Goal: Task Accomplishment & Management: Use online tool/utility

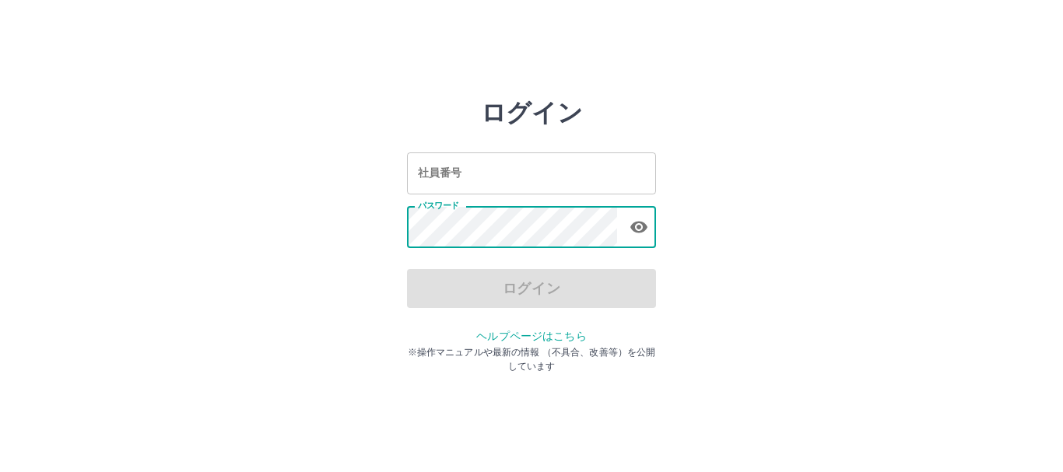
click at [543, 175] on input "社員番号" at bounding box center [531, 172] width 249 height 41
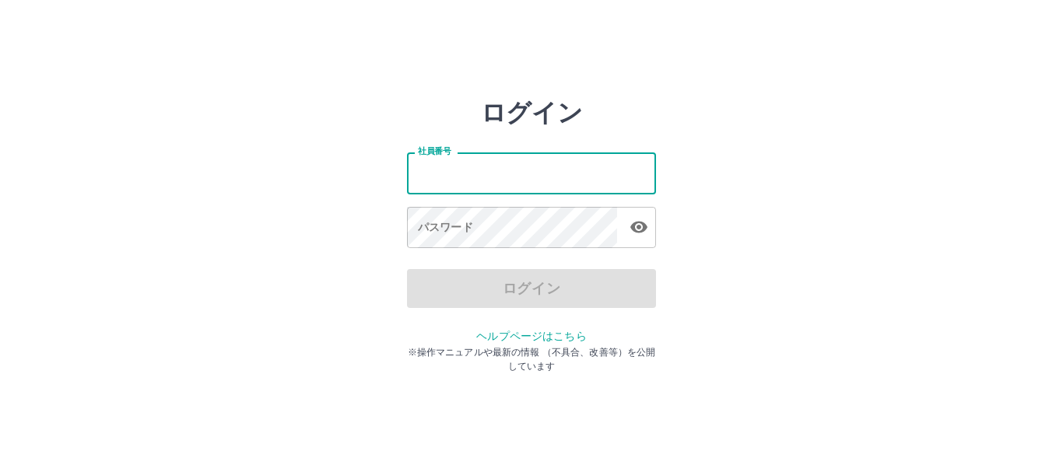
type input "*******"
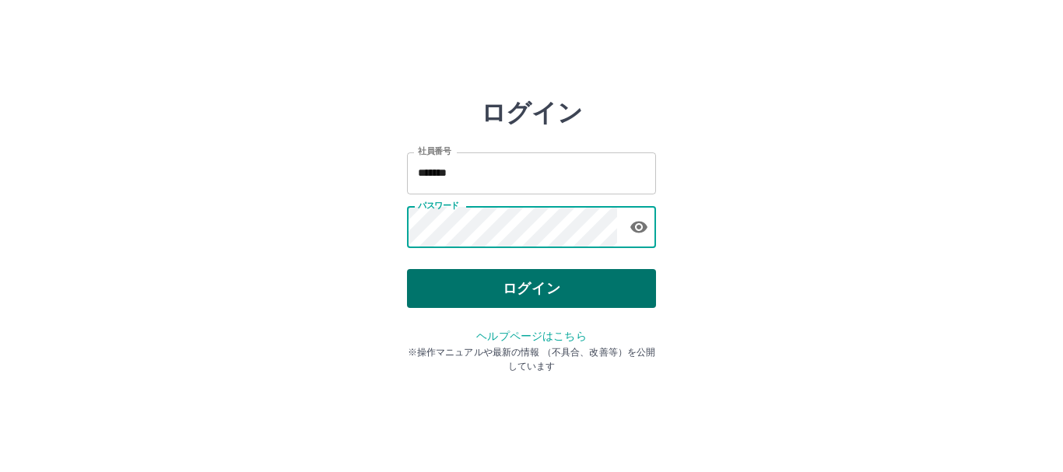
click at [524, 289] on button "ログイン" at bounding box center [531, 288] width 249 height 39
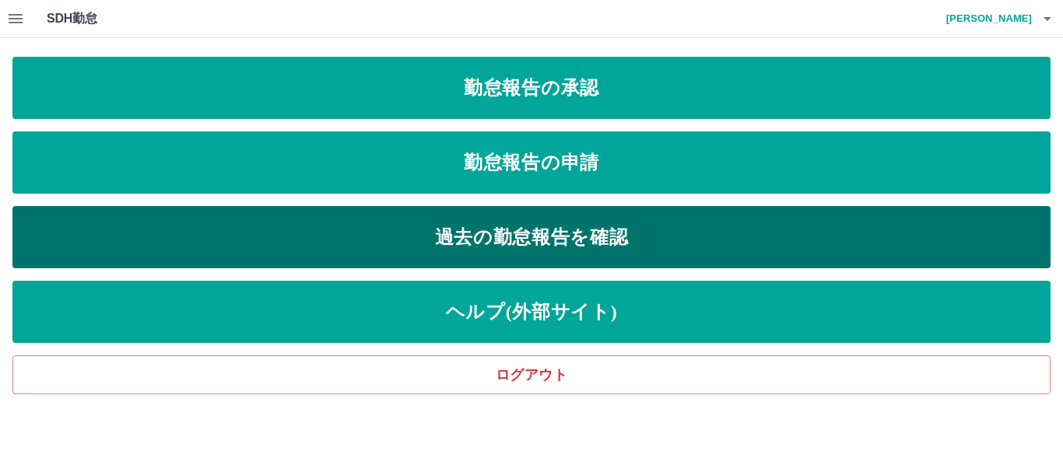
click at [543, 242] on link "過去の勤怠報告を確認" at bounding box center [531, 237] width 1038 height 62
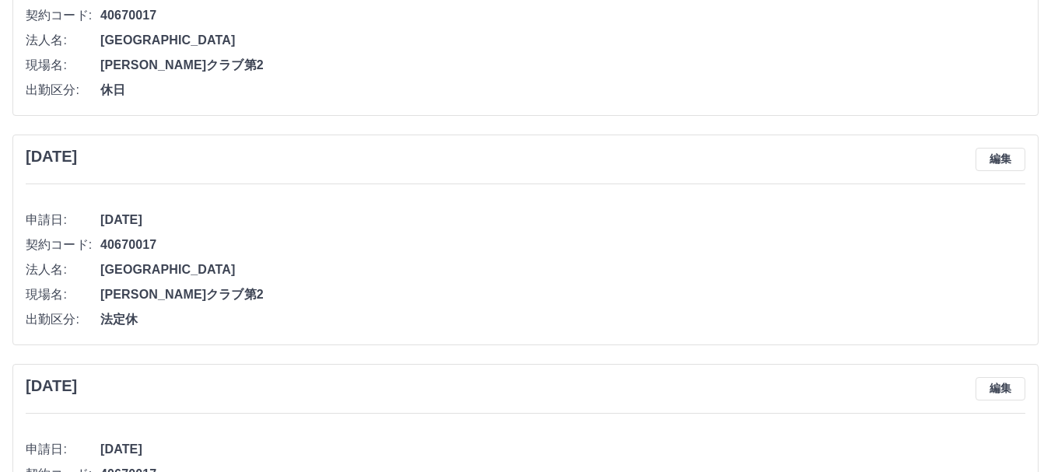
scroll to position [78, 0]
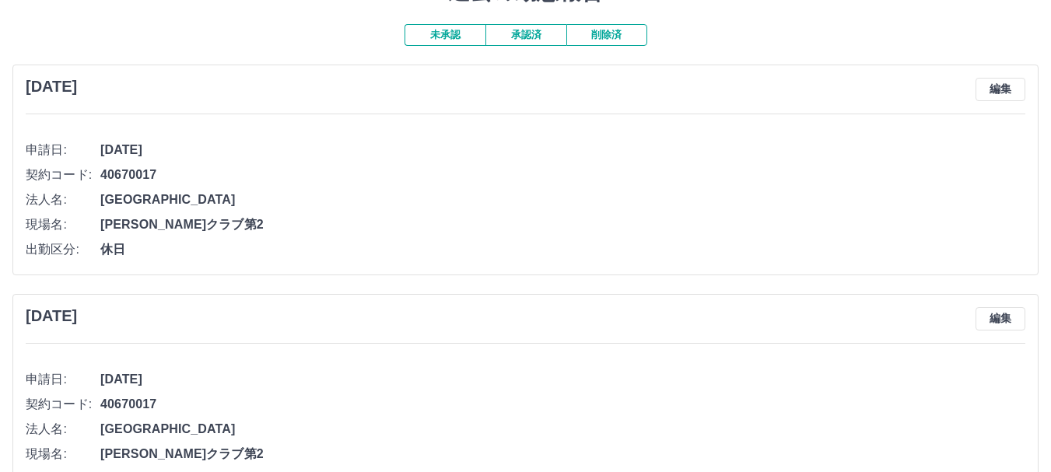
click at [529, 31] on button "承認済" at bounding box center [525, 35] width 81 height 22
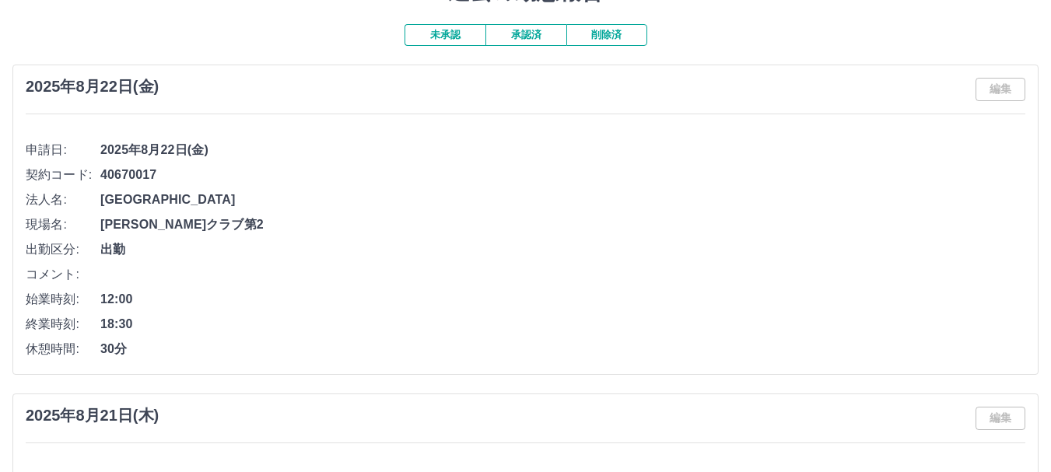
scroll to position [156, 0]
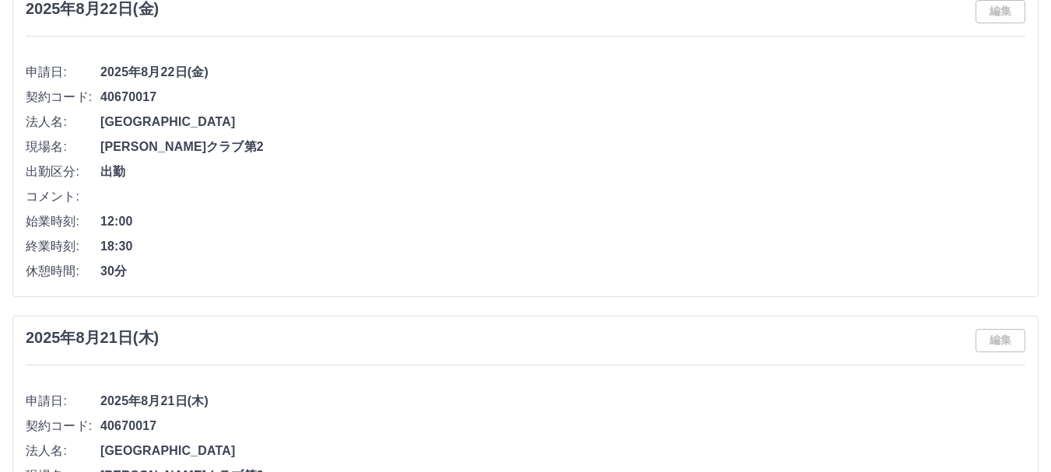
click at [990, 9] on div "編集" at bounding box center [1001, 11] width 50 height 23
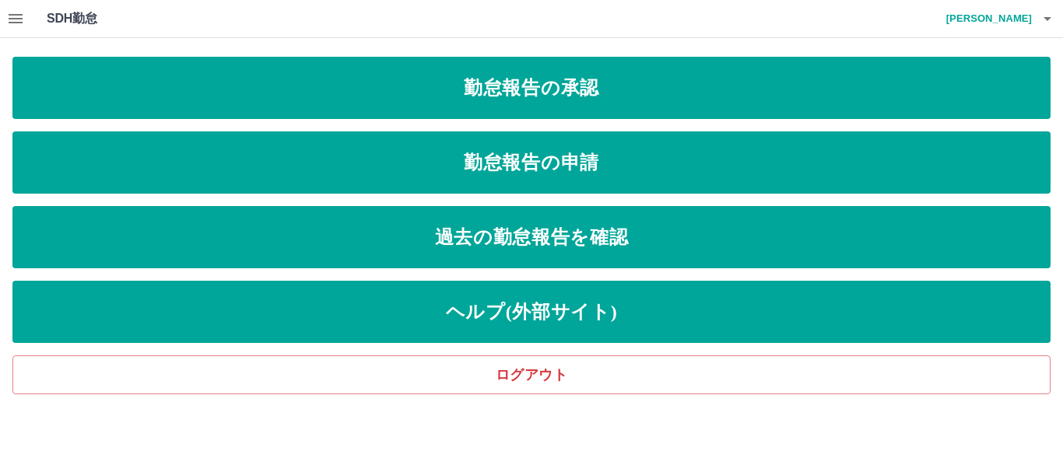
click at [23, 22] on icon "button" at bounding box center [16, 18] width 14 height 9
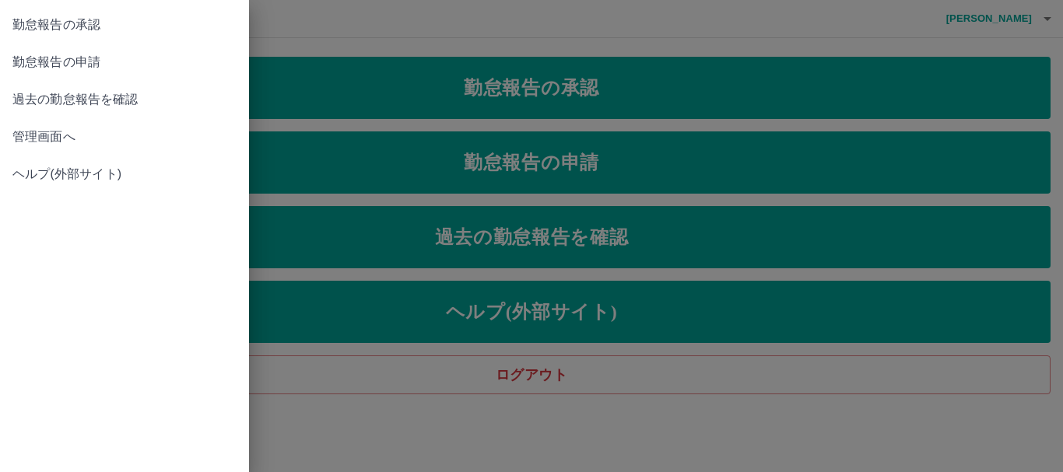
click at [93, 100] on span "過去の勤怠報告を確認" at bounding box center [124, 99] width 224 height 19
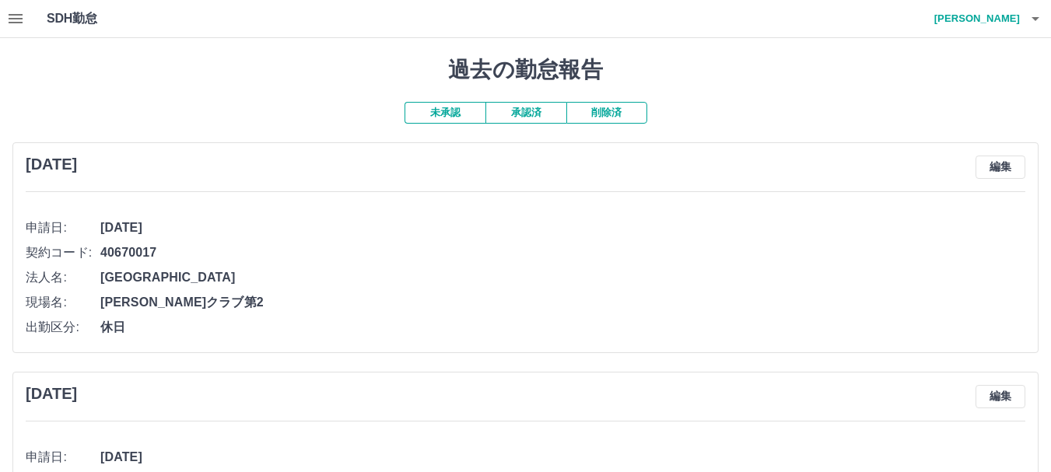
click at [554, 109] on button "承認済" at bounding box center [525, 113] width 81 height 22
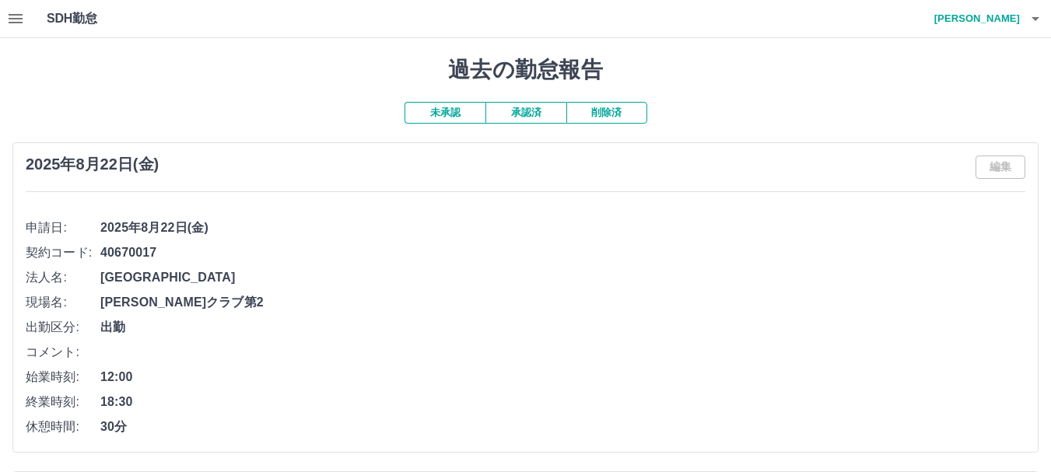
click at [986, 163] on div "編集" at bounding box center [1001, 167] width 50 height 23
click at [145, 163] on h3 "2025年8月22日(金)" at bounding box center [92, 165] width 133 height 18
click at [22, 16] on icon "button" at bounding box center [16, 18] width 14 height 9
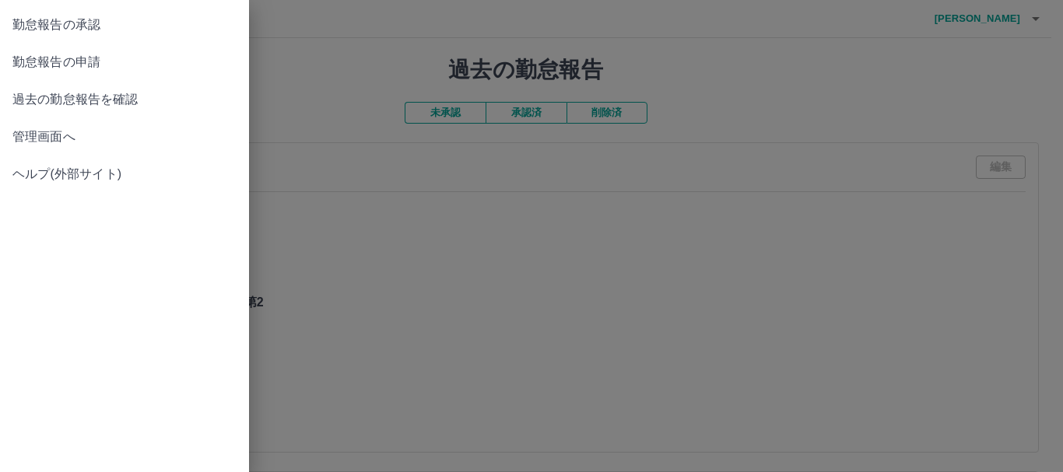
click at [115, 15] on link "勤怠報告の承認" at bounding box center [124, 24] width 249 height 37
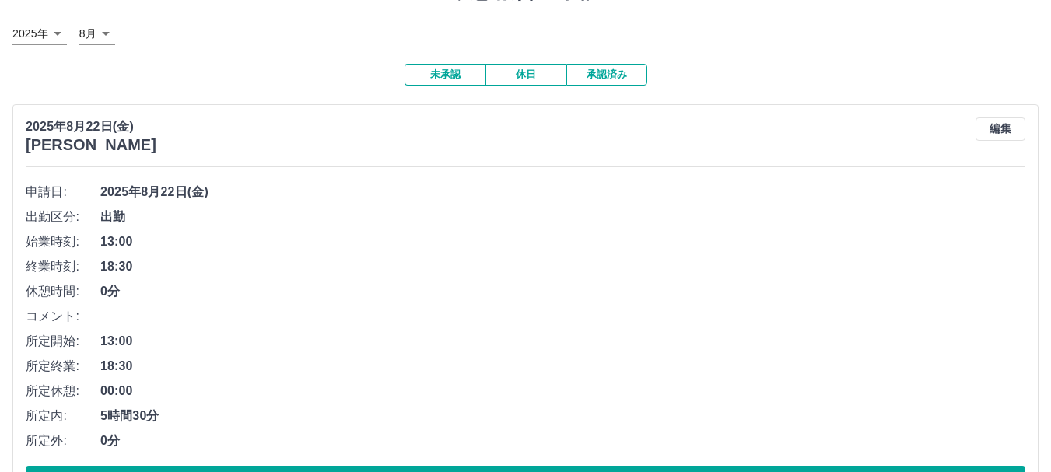
scroll to position [156, 0]
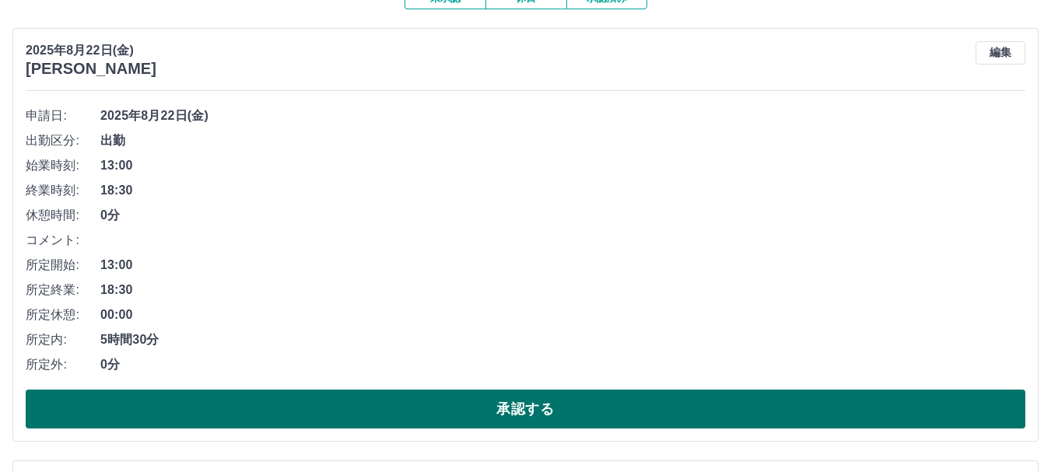
click at [304, 417] on button "承認する" at bounding box center [526, 409] width 1000 height 39
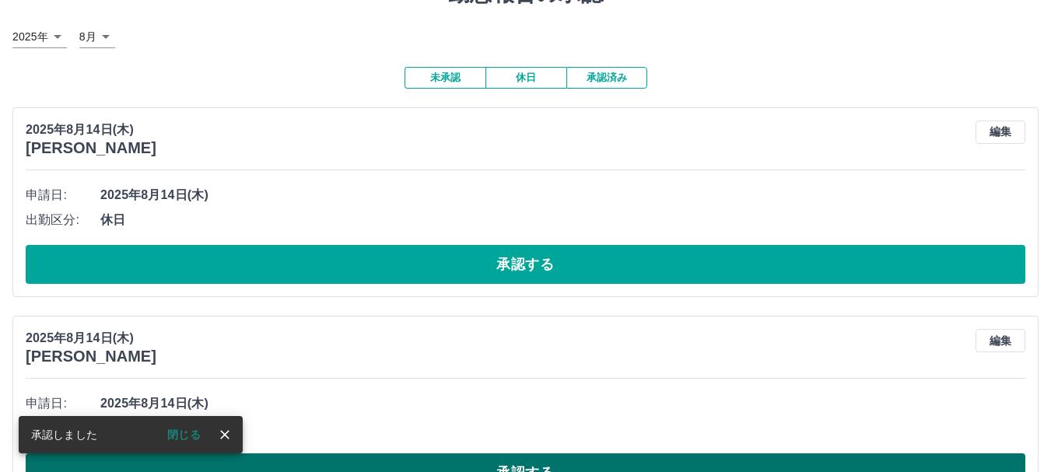
scroll to position [0, 0]
